Goal: Use online tool/utility: Utilize a website feature to perform a specific function

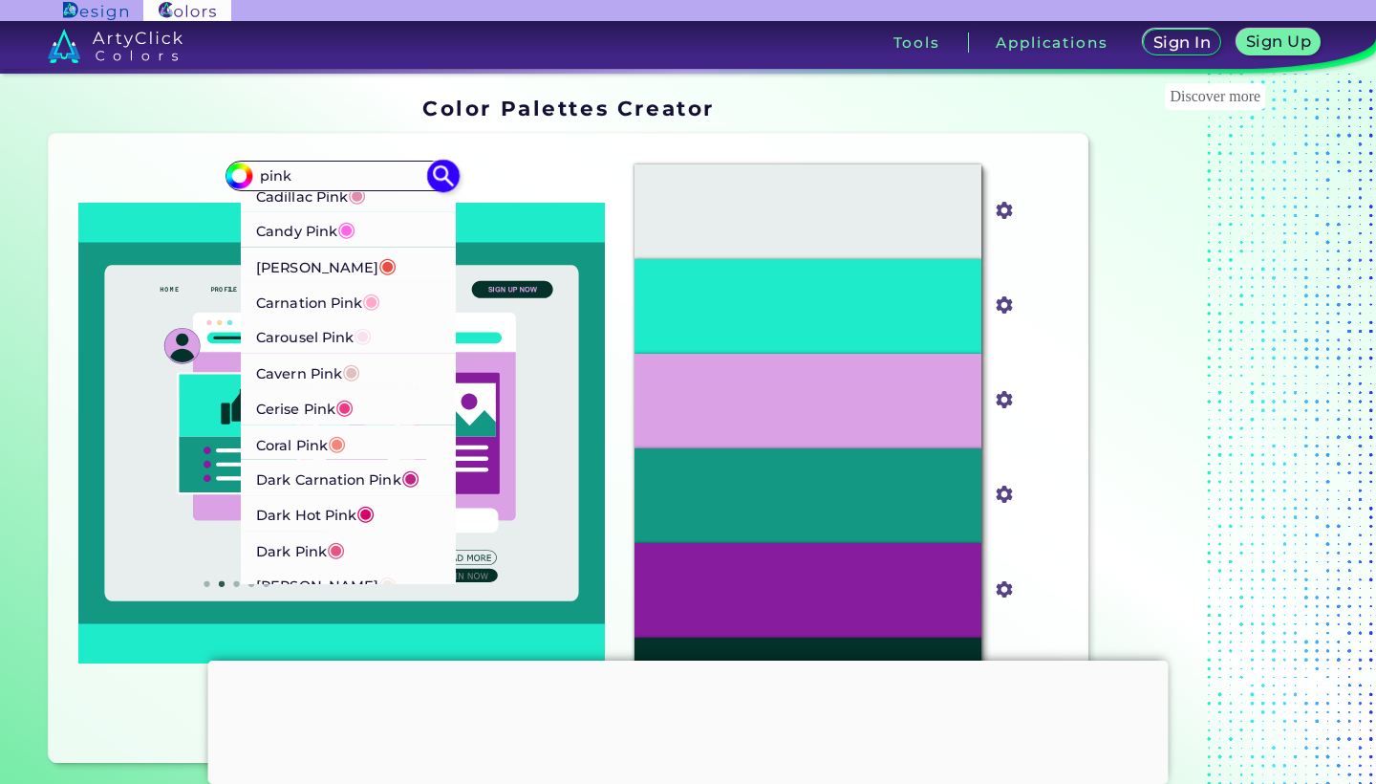
scroll to position [268, 0]
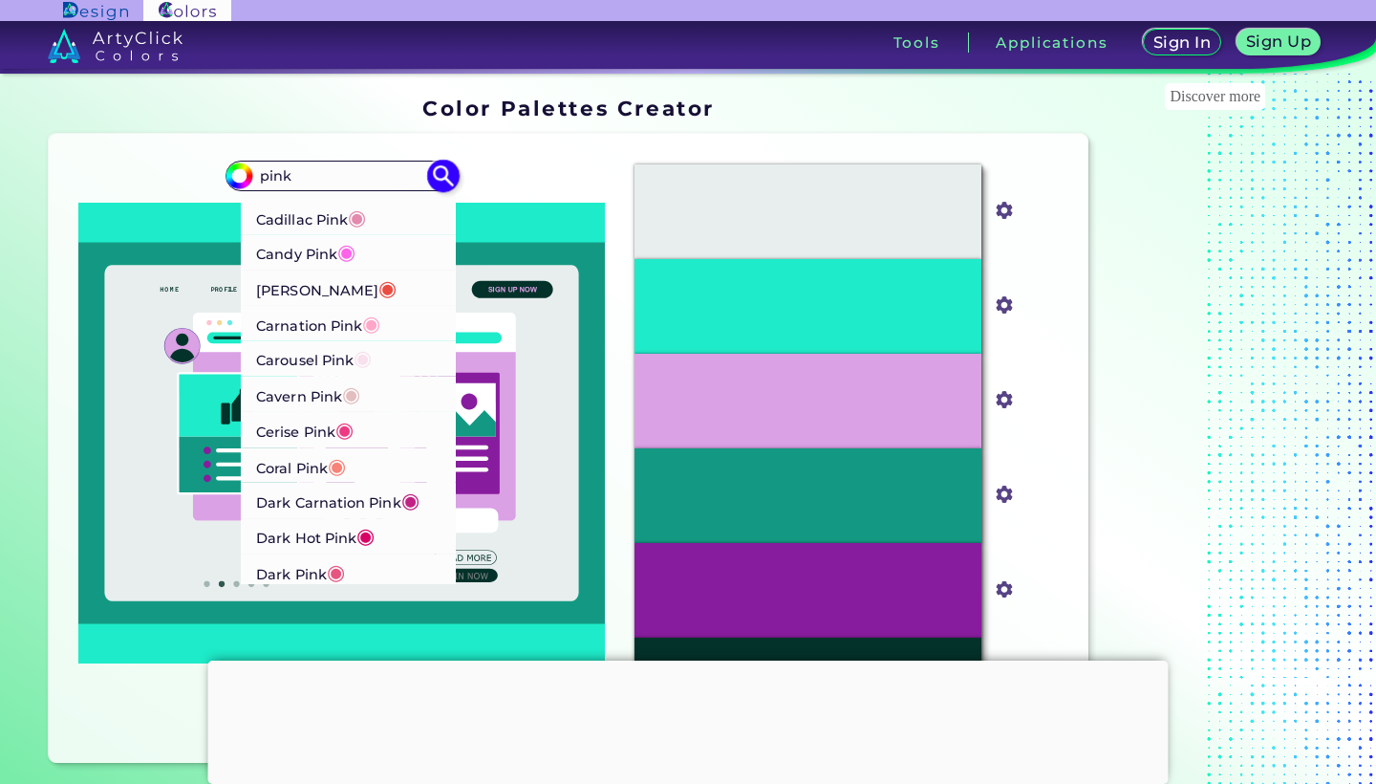
type input "pink"
click at [358, 205] on span "◉" at bounding box center [358, 217] width 18 height 25
type input "#e38aae"
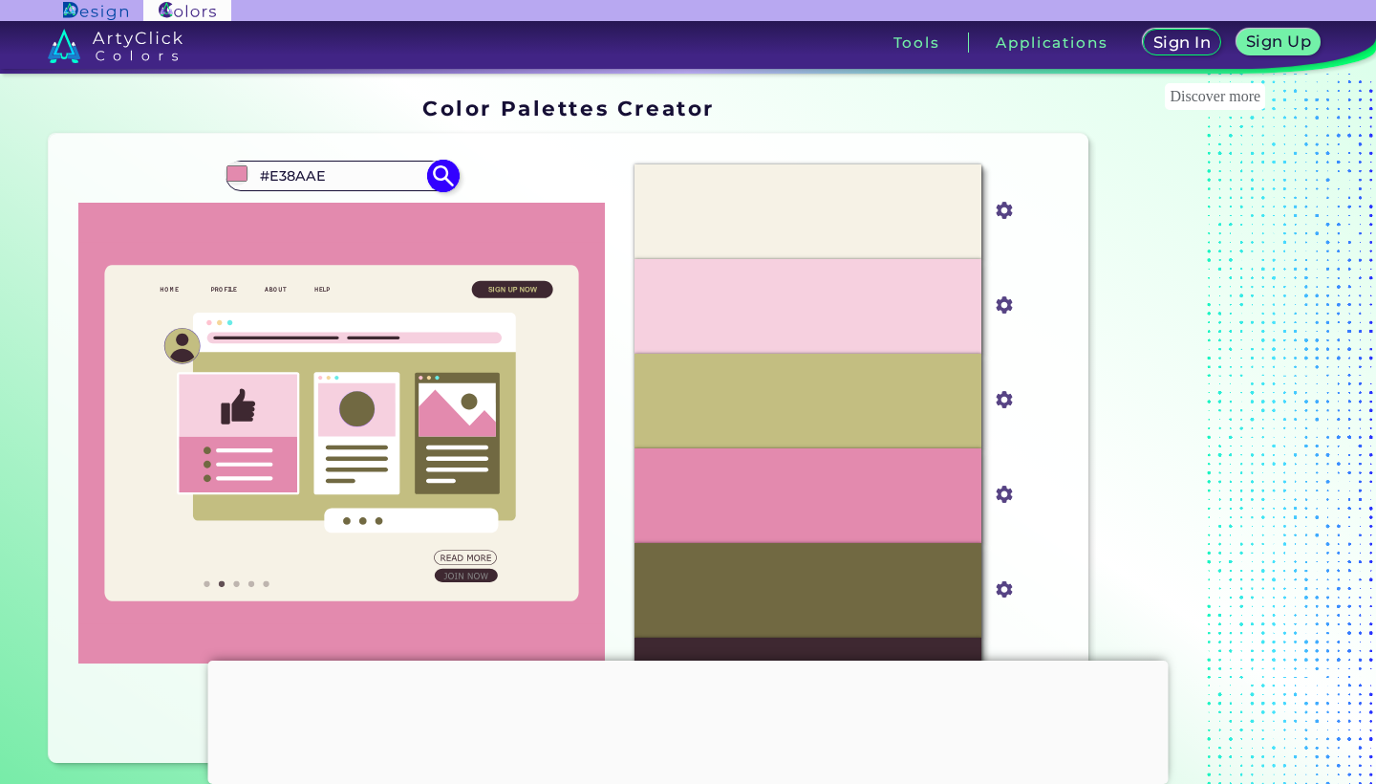
click at [314, 176] on input "#E38AAE" at bounding box center [342, 175] width 178 height 26
type input "#"
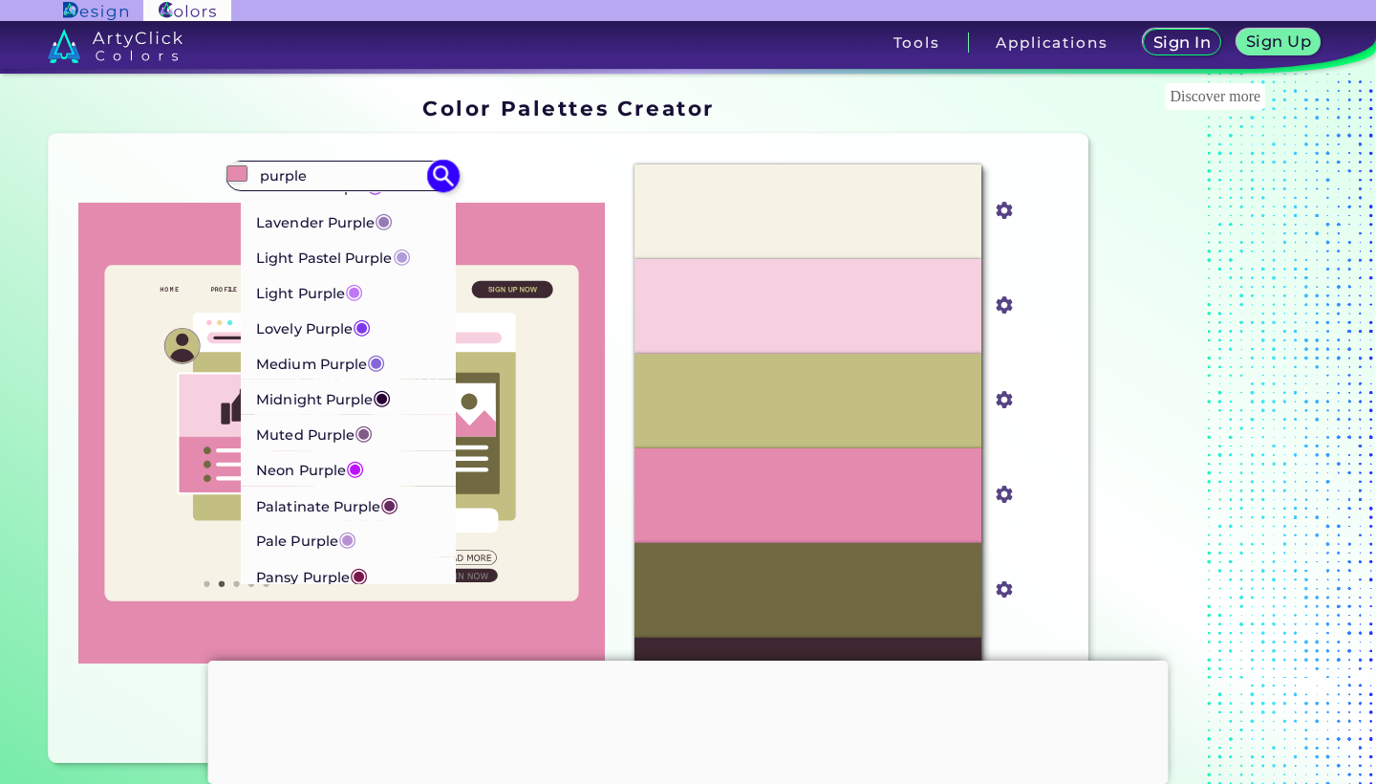
scroll to position [808, 0]
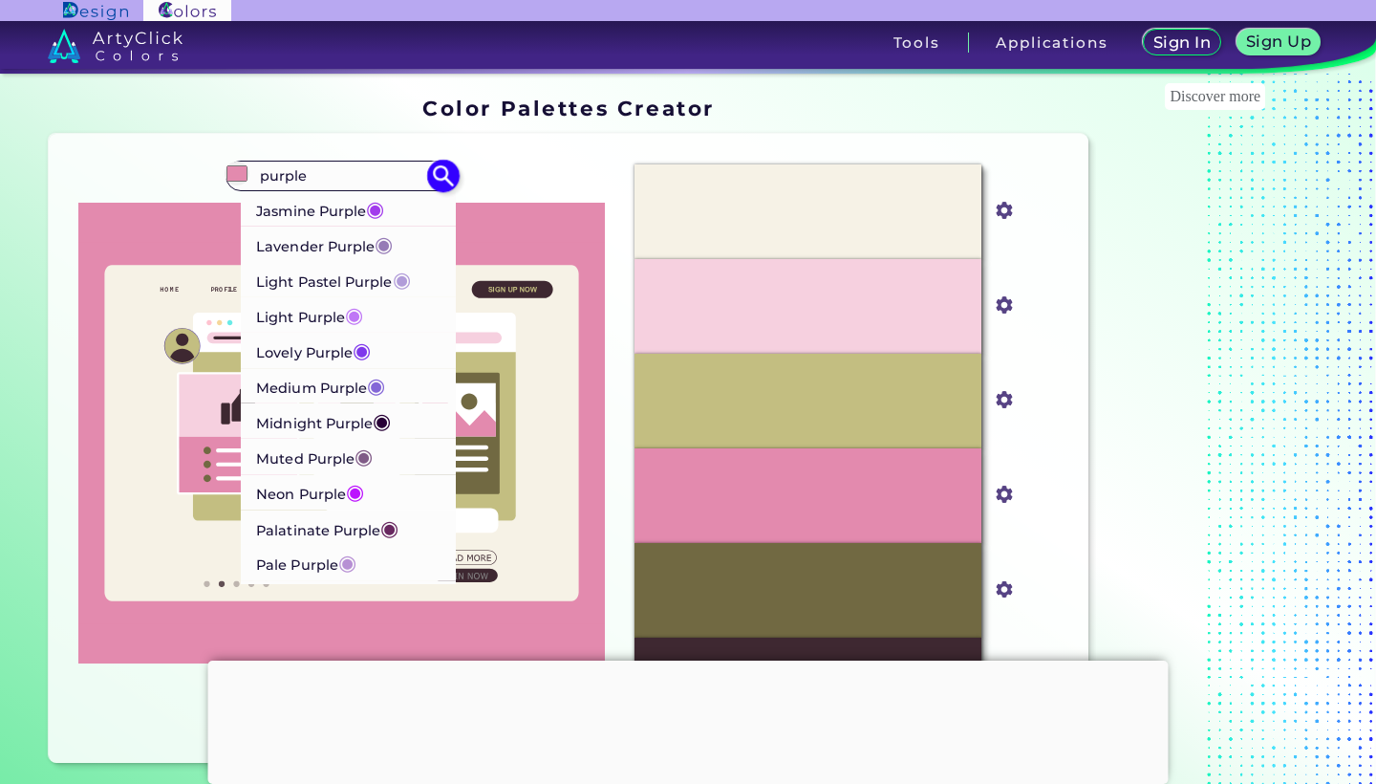
type input "purple"
click at [331, 545] on p "Pale Purple ◉" at bounding box center [307, 562] width 100 height 35
type input "#b790d4"
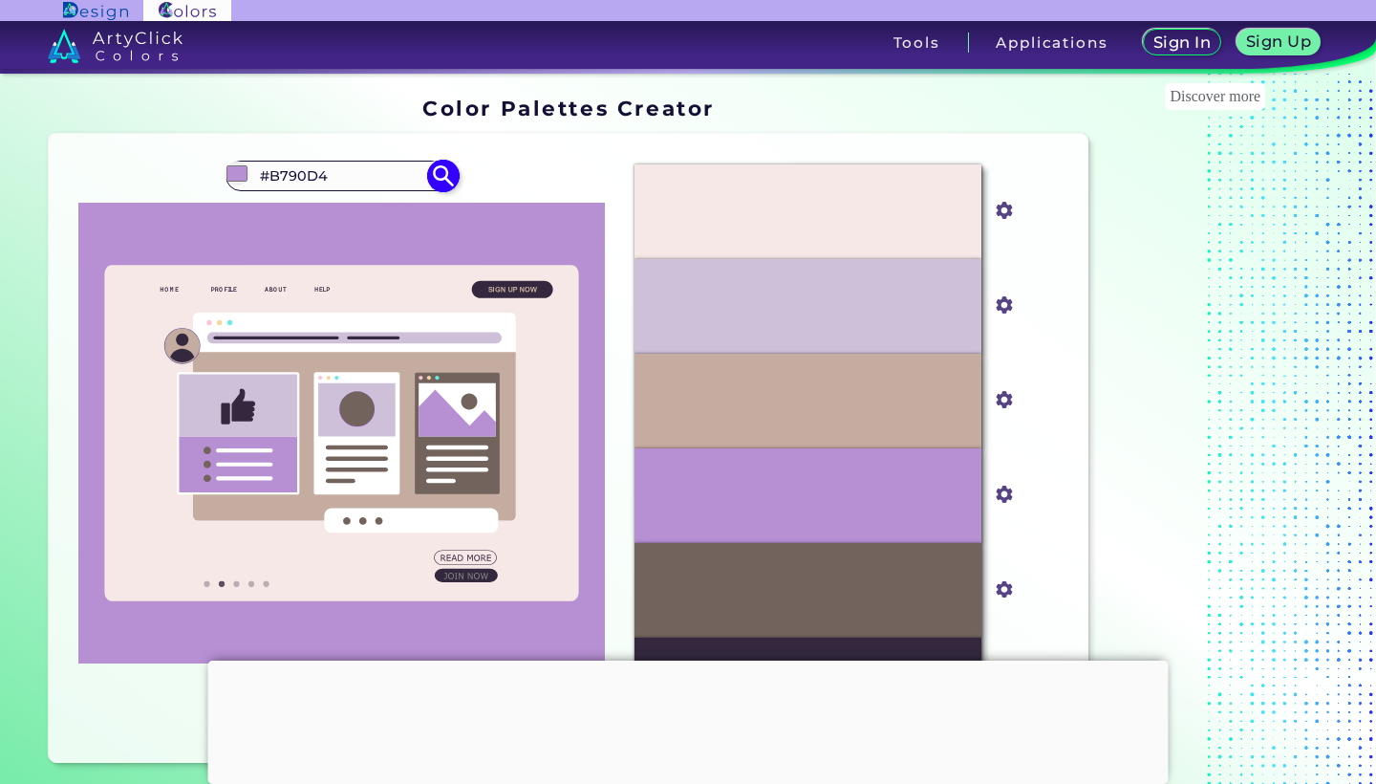
click at [304, 182] on input "#B790D4" at bounding box center [342, 175] width 178 height 26
drag, startPoint x: 320, startPoint y: 171, endPoint x: 163, endPoint y: 184, distance: 157.3
click at [163, 184] on div "#b790d4 #pink" at bounding box center [341, 448] width 555 height 598
type input "#"
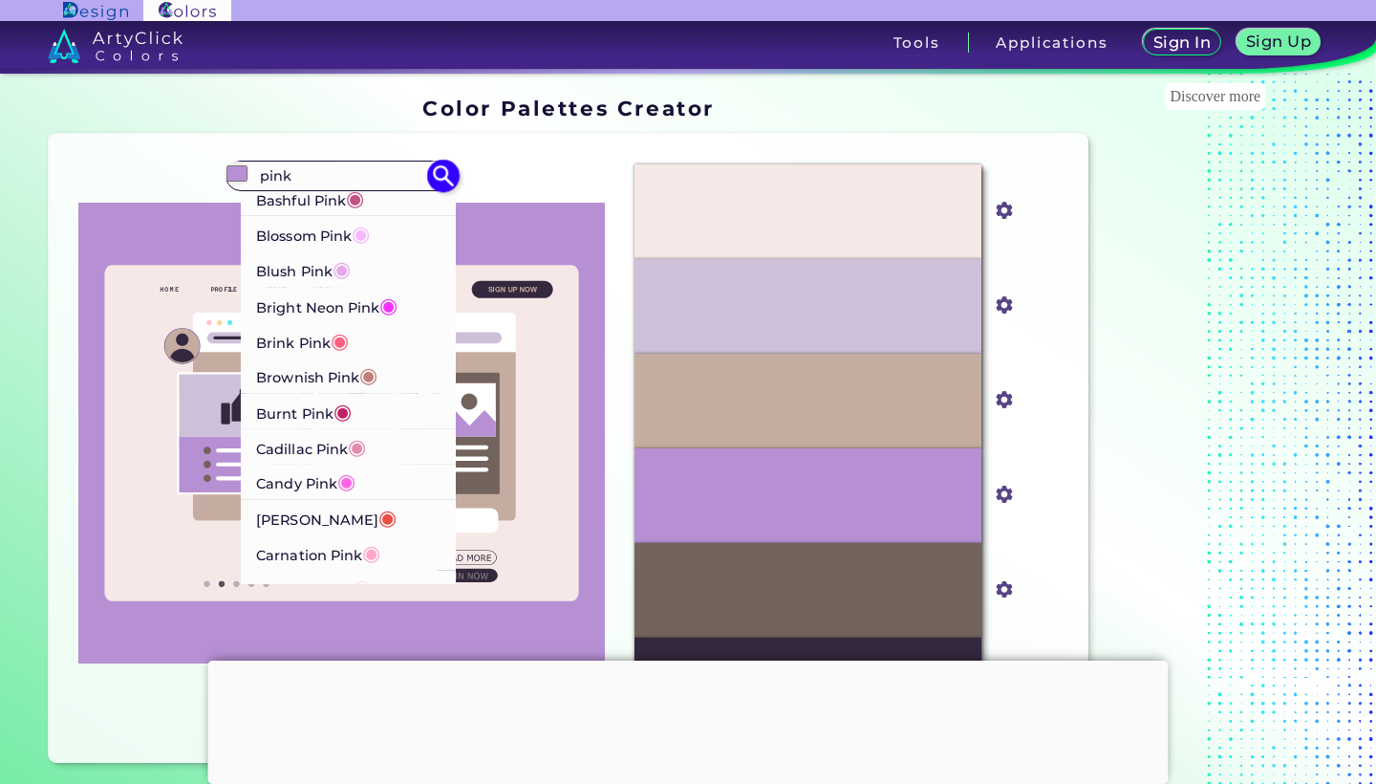
scroll to position [46, 0]
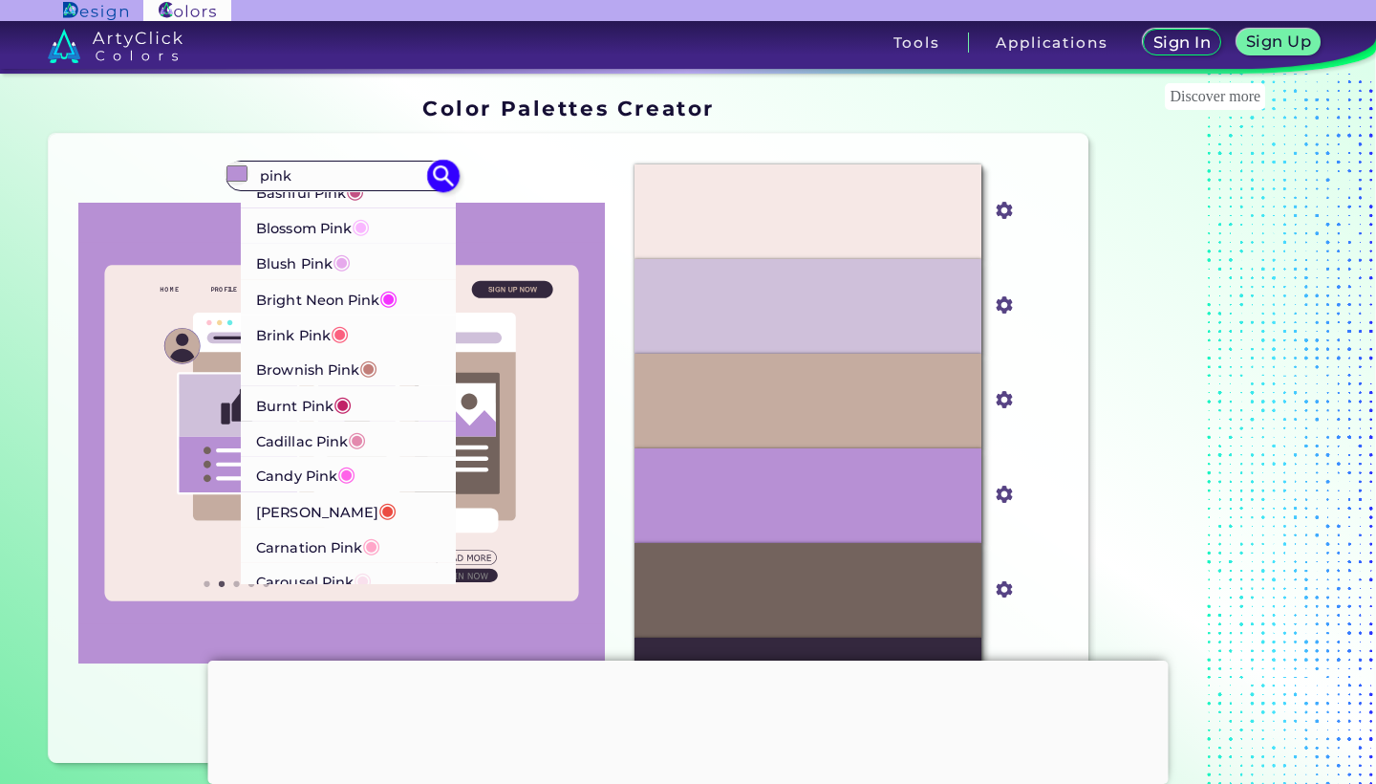
type input "pink"
click at [305, 340] on p "Brink Pink ◉" at bounding box center [303, 331] width 93 height 35
type input "#fb607f"
type input "#FB607F"
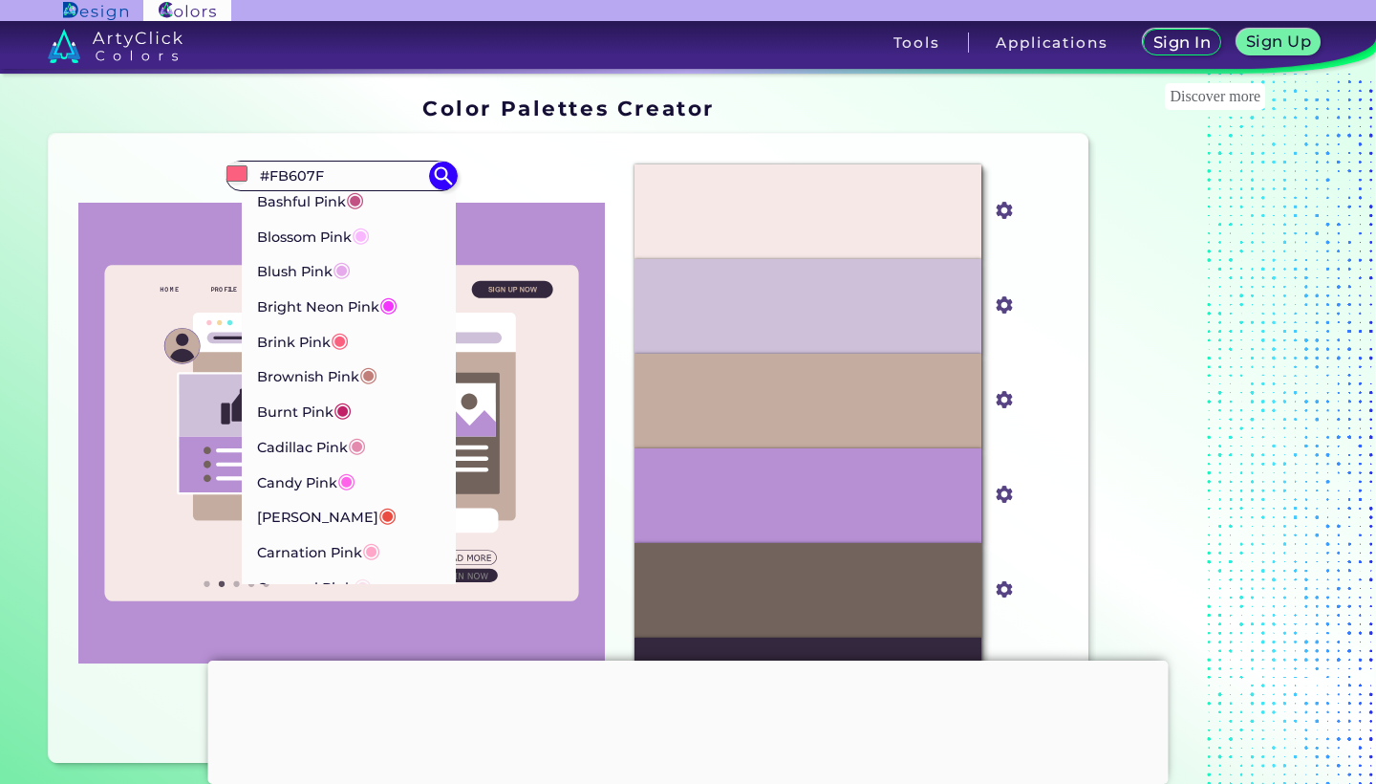
scroll to position [0, 0]
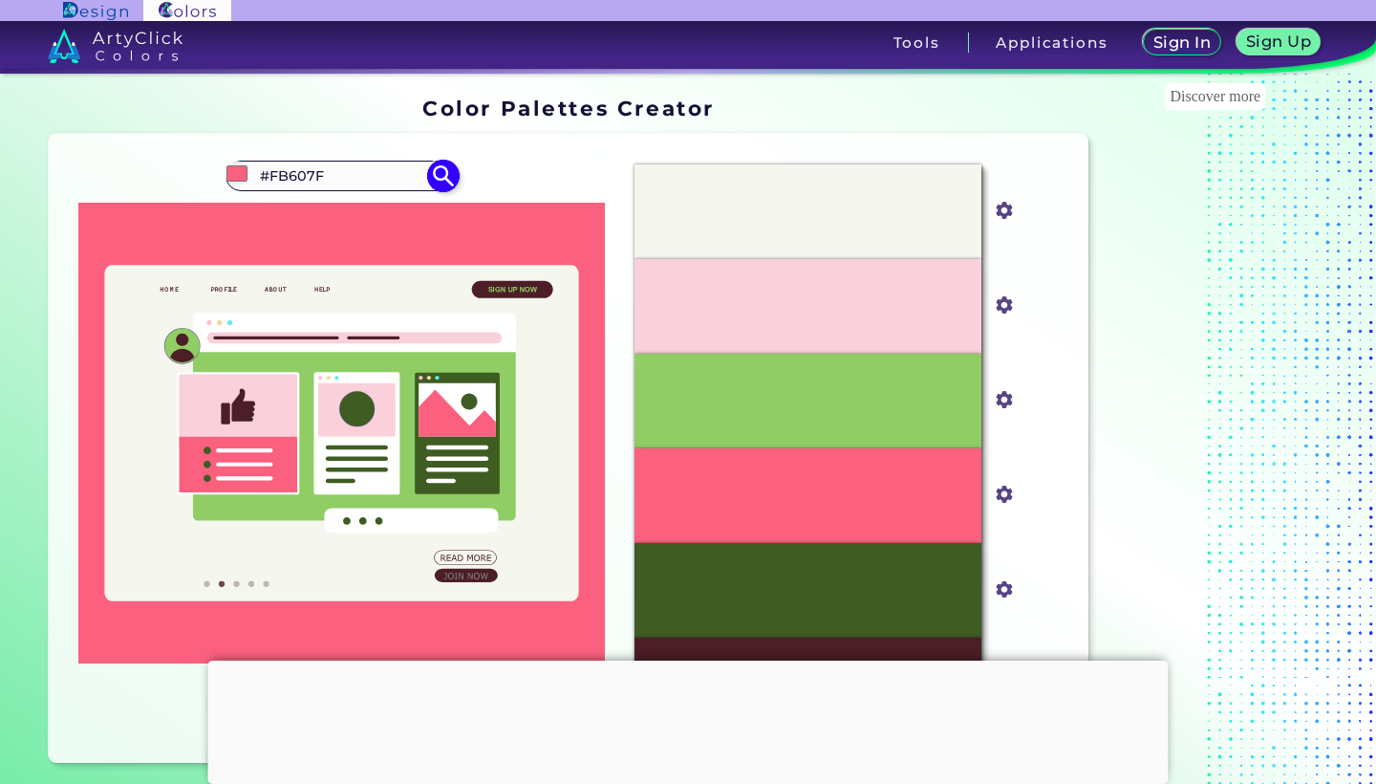
click at [296, 171] on input "#FB607F" at bounding box center [342, 175] width 178 height 26
